Goal: Task Accomplishment & Management: Manage account settings

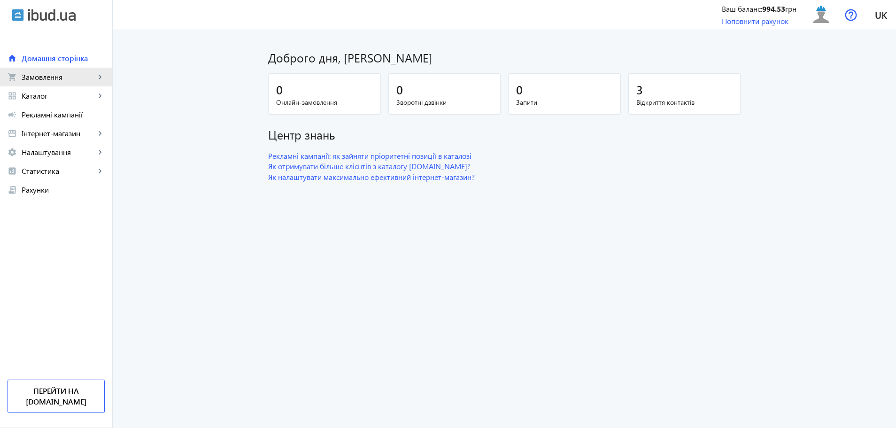
click at [79, 76] on span "Замовлення" at bounding box center [59, 76] width 74 height 9
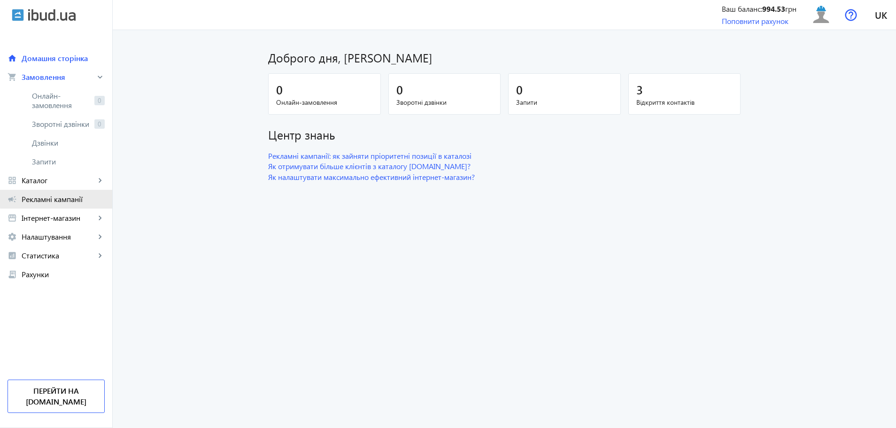
click at [76, 195] on span "Рекламні кампанії" at bounding box center [63, 198] width 83 height 9
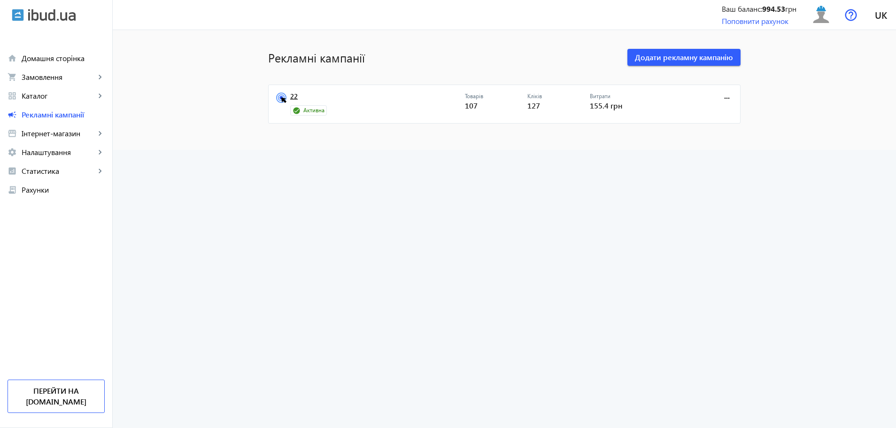
click at [291, 96] on link "22" at bounding box center [377, 98] width 175 height 13
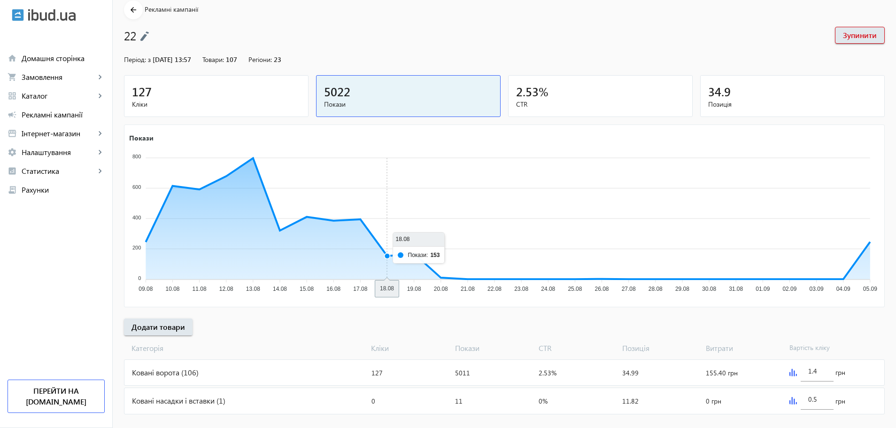
scroll to position [55, 0]
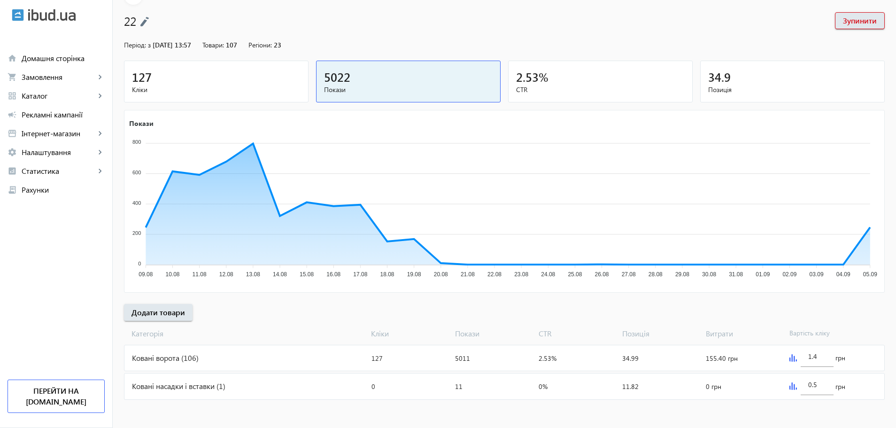
click at [210, 391] on div "Ковані насадки і вставки (1)" at bounding box center [245, 385] width 243 height 25
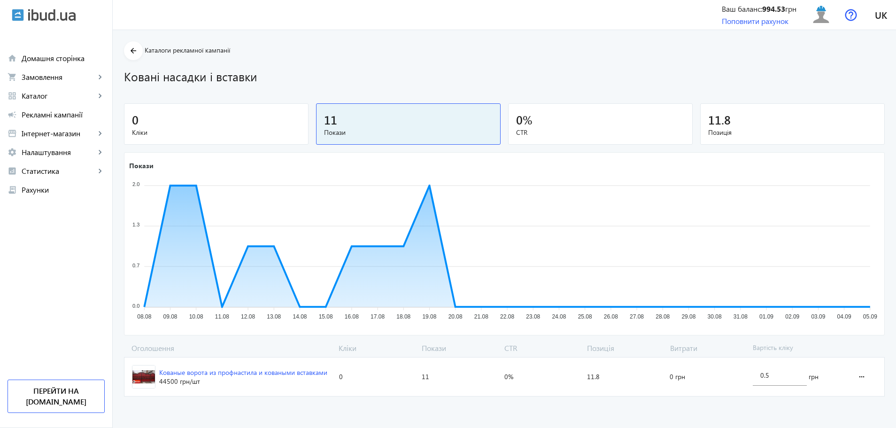
drag, startPoint x: 50, startPoint y: 14, endPoint x: 48, endPoint y: 9, distance: 4.9
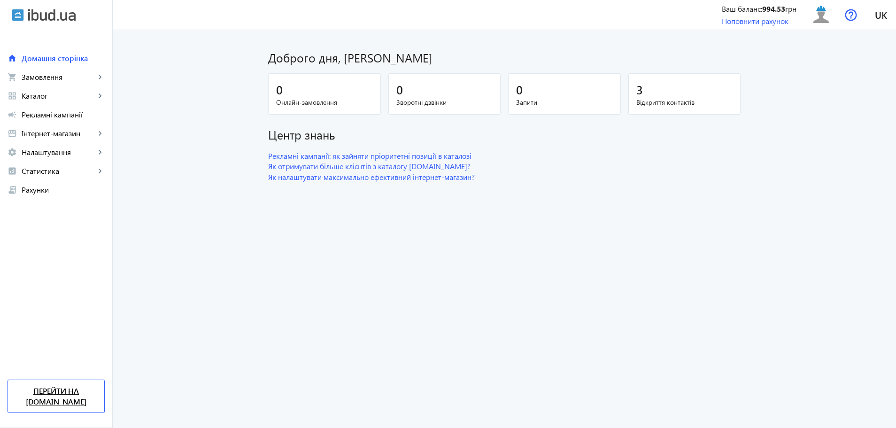
click at [62, 405] on link "Перейти на [DOMAIN_NAME]" at bounding box center [56, 395] width 97 height 33
